Goal: Information Seeking & Learning: Learn about a topic

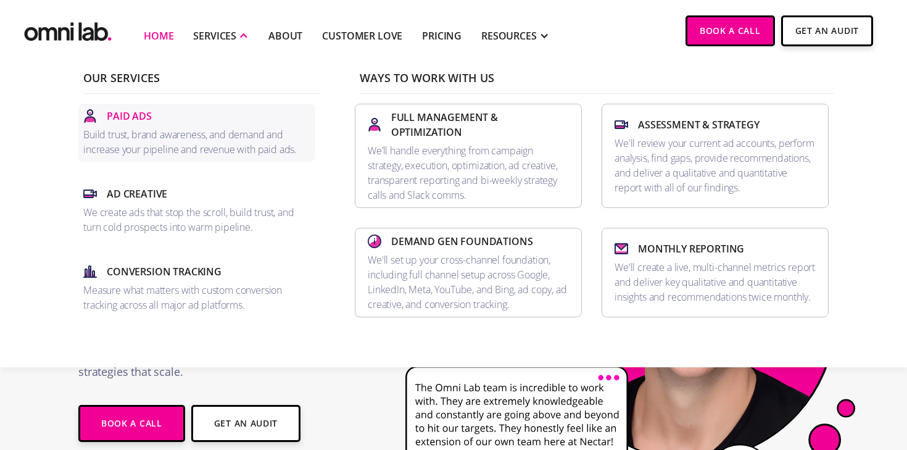
click at [133, 115] on p "Paid Ads" at bounding box center [129, 116] width 45 height 15
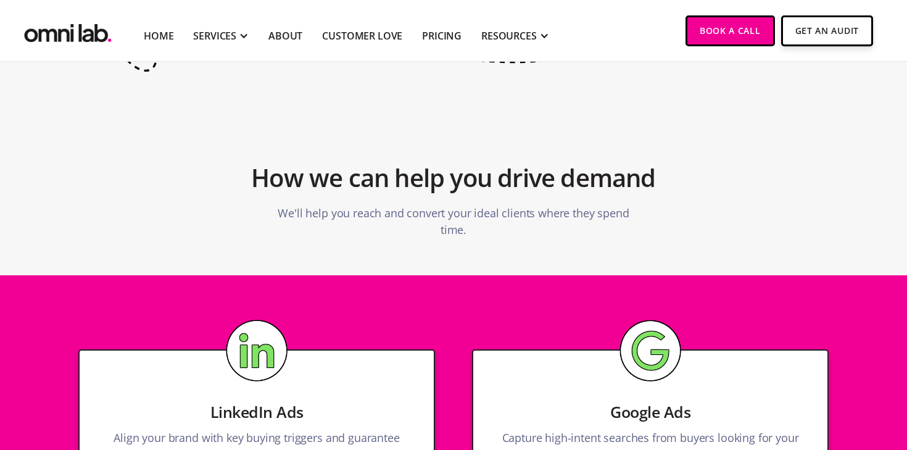
scroll to position [1123, 0]
